Goal: Check status

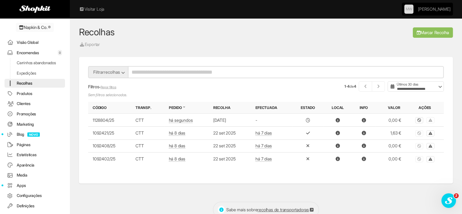
click at [22, 98] on link "Produtos" at bounding box center [35, 93] width 60 height 9
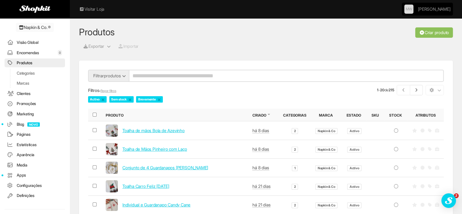
click at [33, 50] on link "Encomendas 0" at bounding box center [35, 52] width 60 height 9
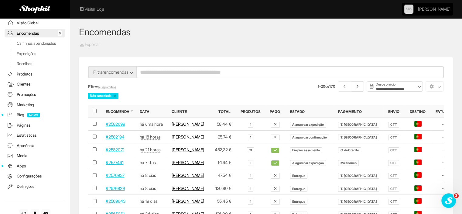
click at [113, 165] on link "#2577491" at bounding box center [115, 162] width 18 height 5
